Goal: Task Accomplishment & Management: Use online tool/utility

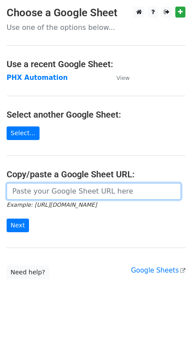
click at [46, 189] on input "url" at bounding box center [94, 191] width 174 height 17
paste input "https://docs.google.com/spreadsheets/d/1i4_XZcK9b-rtdYqenmdlJo-WHYYhotDoBleDvdL…"
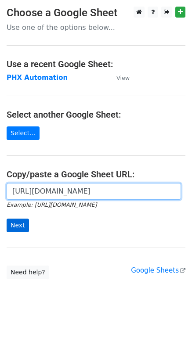
type input "https://docs.google.com/spreadsheets/d/1i4_XZcK9b-rtdYqenmdlJo-WHYYhotDoBleDvdL…"
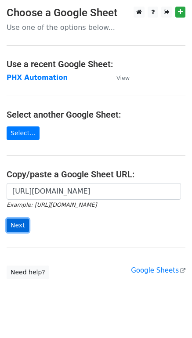
scroll to position [0, 0]
click at [25, 223] on input "Next" at bounding box center [18, 226] width 22 height 14
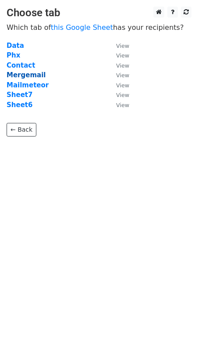
click at [35, 74] on strong "Mergemail" at bounding box center [26, 75] width 39 height 8
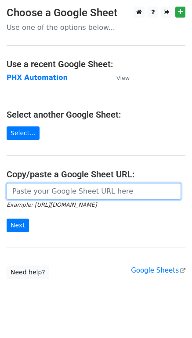
click at [40, 188] on input "url" at bounding box center [94, 191] width 174 height 17
paste input "[URL][DOMAIN_NAME]"
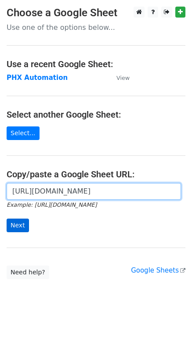
type input "https://docs.google.com/spreadsheets/d/1i4_XZcK9b-rtdYqenmdlJo-WHYYhotDoBleDvdL…"
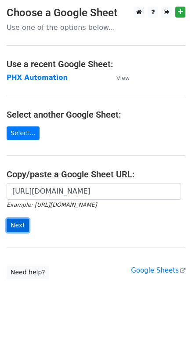
click at [19, 222] on input "Next" at bounding box center [18, 226] width 22 height 14
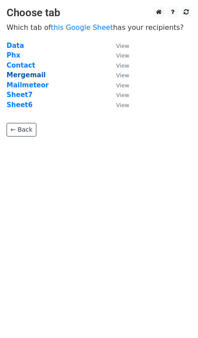
click at [37, 76] on strong "Mergemail" at bounding box center [26, 75] width 39 height 8
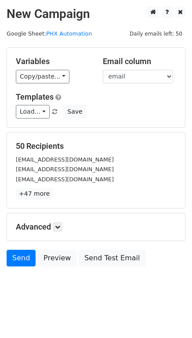
click at [29, 199] on div "50 Recipients [EMAIL_ADDRESS][DOMAIN_NAME] [EMAIL_ADDRESS][DOMAIN_NAME] [EMAIL_…" at bounding box center [96, 170] width 178 height 75
click at [30, 197] on link "+47 more" at bounding box center [34, 193] width 37 height 11
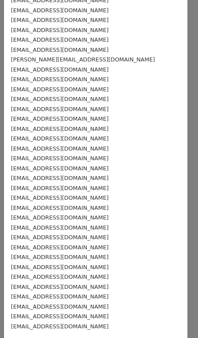
scroll to position [234, 0]
